Goal: Information Seeking & Learning: Find specific fact

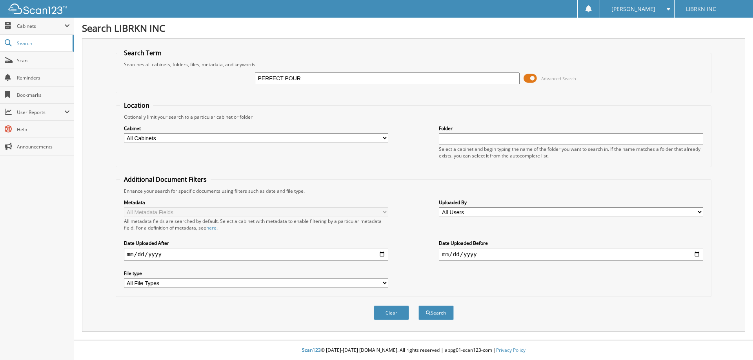
type input "PERFECT POUR"
click at [418, 306] on button "Search" at bounding box center [435, 313] width 35 height 15
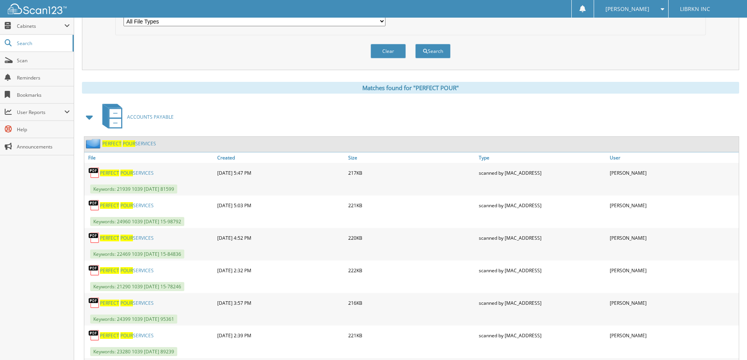
scroll to position [274, 0]
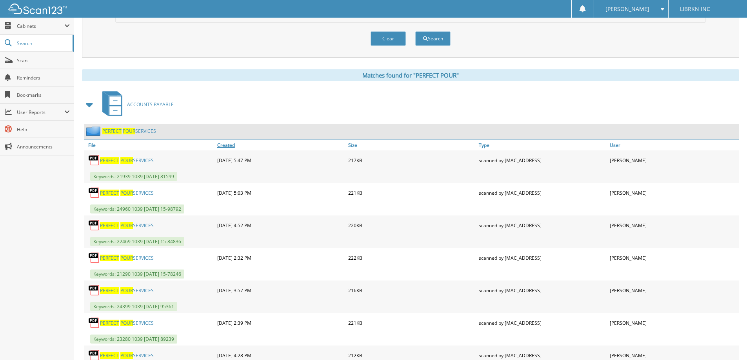
click at [222, 144] on link "Created" at bounding box center [280, 145] width 131 height 11
click at [126, 160] on span "POUR" at bounding box center [126, 160] width 13 height 7
